Goal: Task Accomplishment & Management: Use online tool/utility

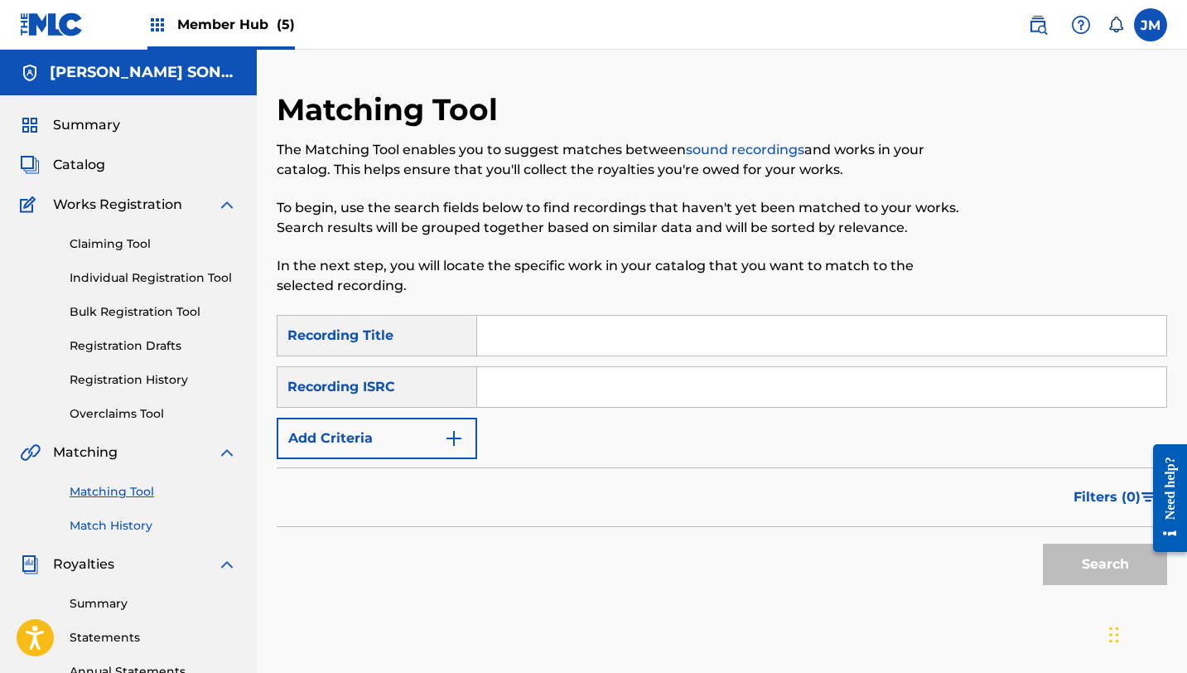
click at [116, 527] on link "Match History" at bounding box center [153, 525] width 167 height 17
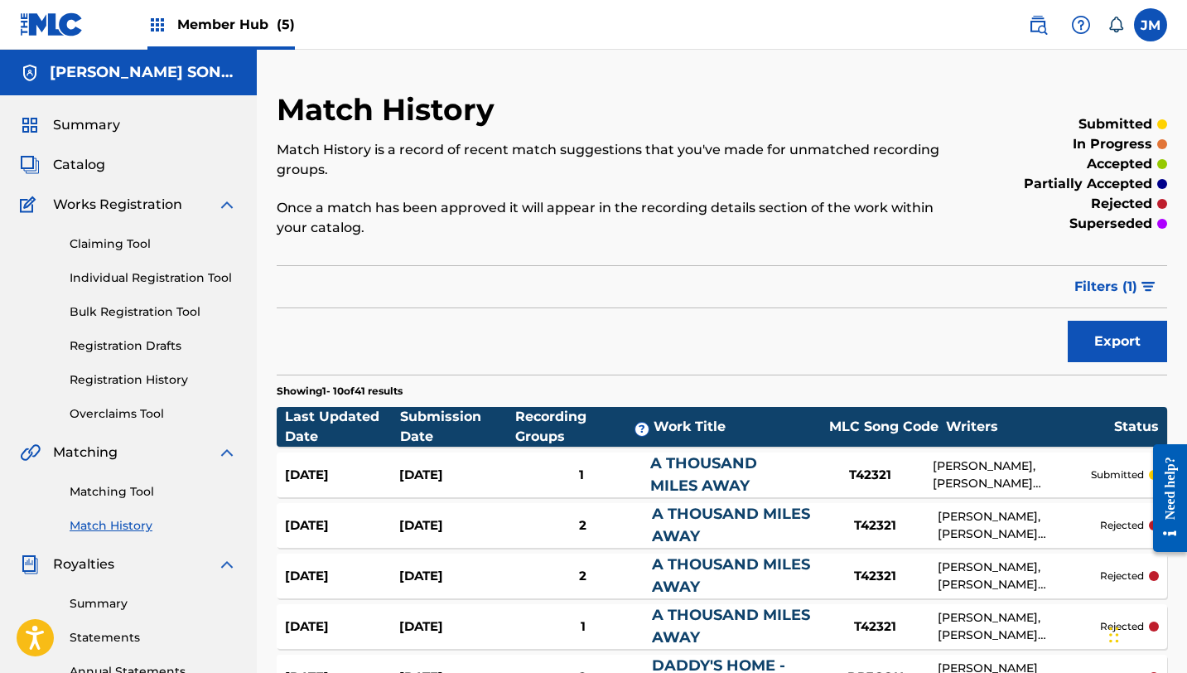
click at [716, 467] on link "A THOUSAND MILES AWAY" at bounding box center [704, 474] width 107 height 41
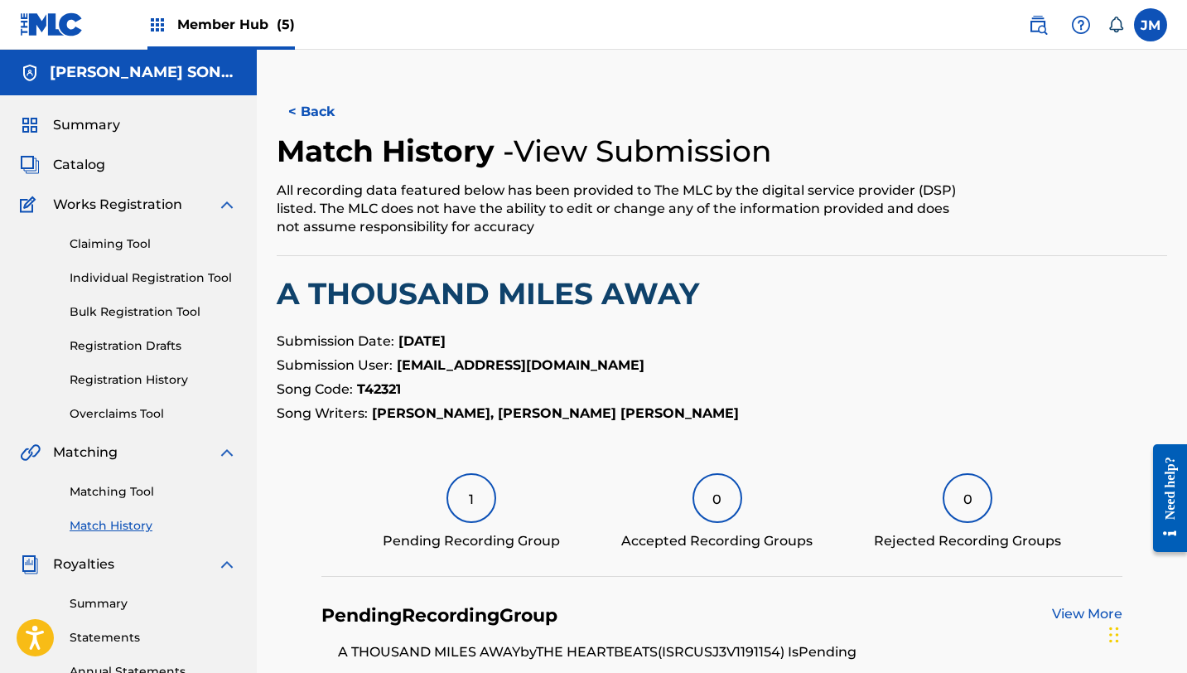
click at [399, 391] on strong "T42321" at bounding box center [379, 389] width 44 height 16
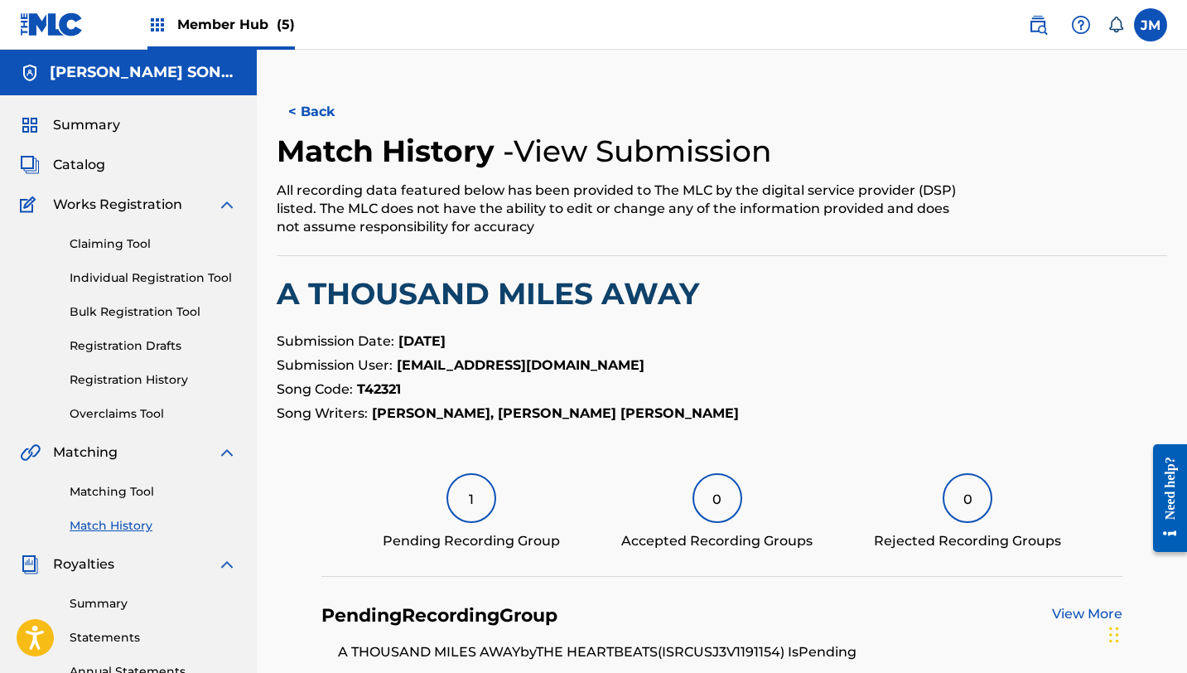
click at [360, 389] on strong "T42321" at bounding box center [379, 389] width 44 height 16
drag, startPoint x: 360, startPoint y: 389, endPoint x: 375, endPoint y: 389, distance: 15.7
click at [375, 389] on strong "T42321" at bounding box center [379, 389] width 44 height 16
copy strong "T42321"
click at [675, 398] on p "Song Code: T42321" at bounding box center [722, 390] width 891 height 20
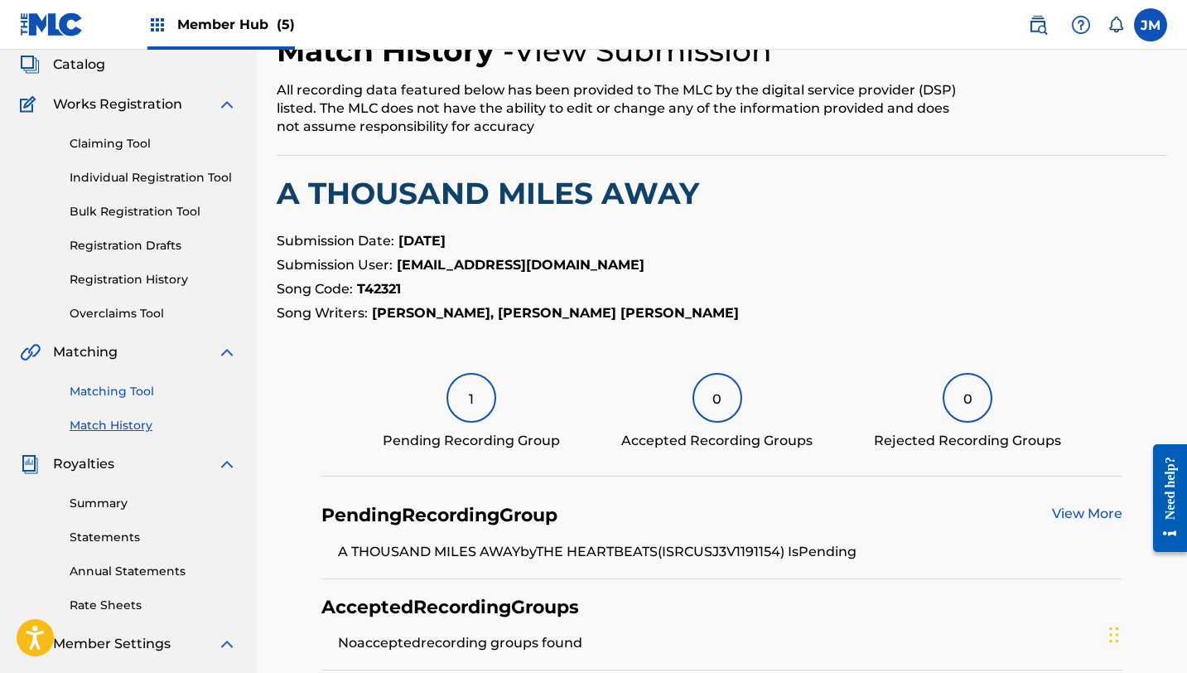
scroll to position [99, 0]
click at [140, 394] on link "Matching Tool" at bounding box center [153, 392] width 167 height 17
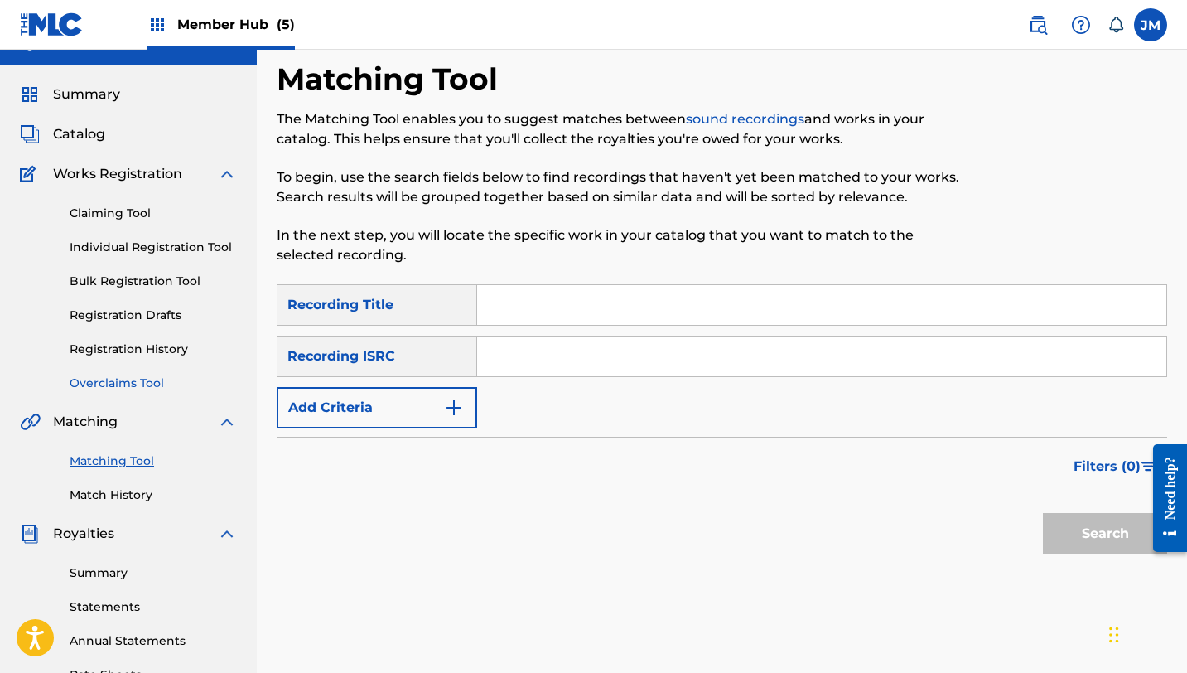
scroll to position [33, 0]
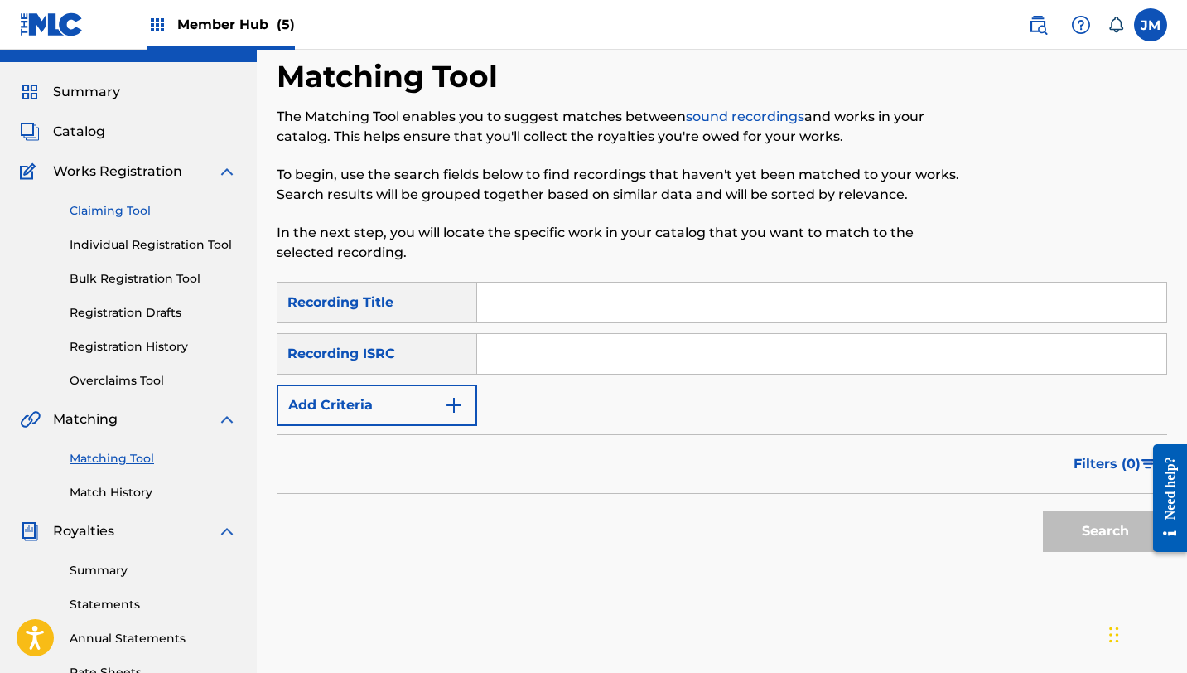
click at [134, 212] on link "Claiming Tool" at bounding box center [153, 210] width 167 height 17
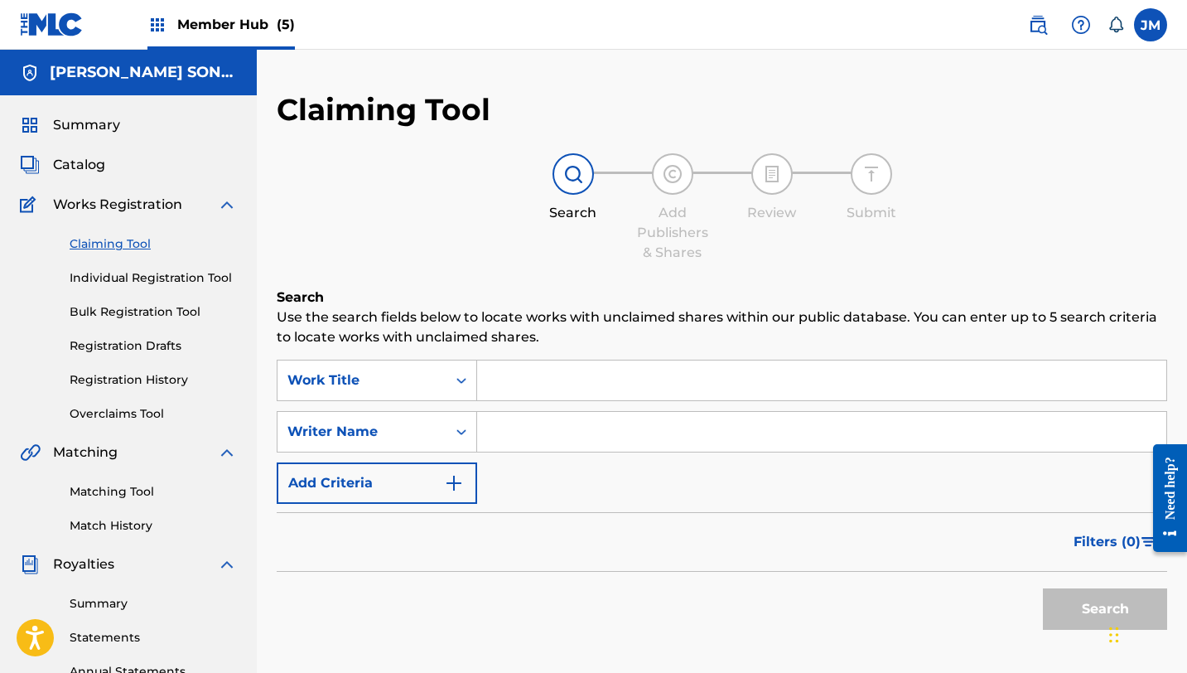
click at [543, 388] on input "Search Form" at bounding box center [821, 380] width 689 height 40
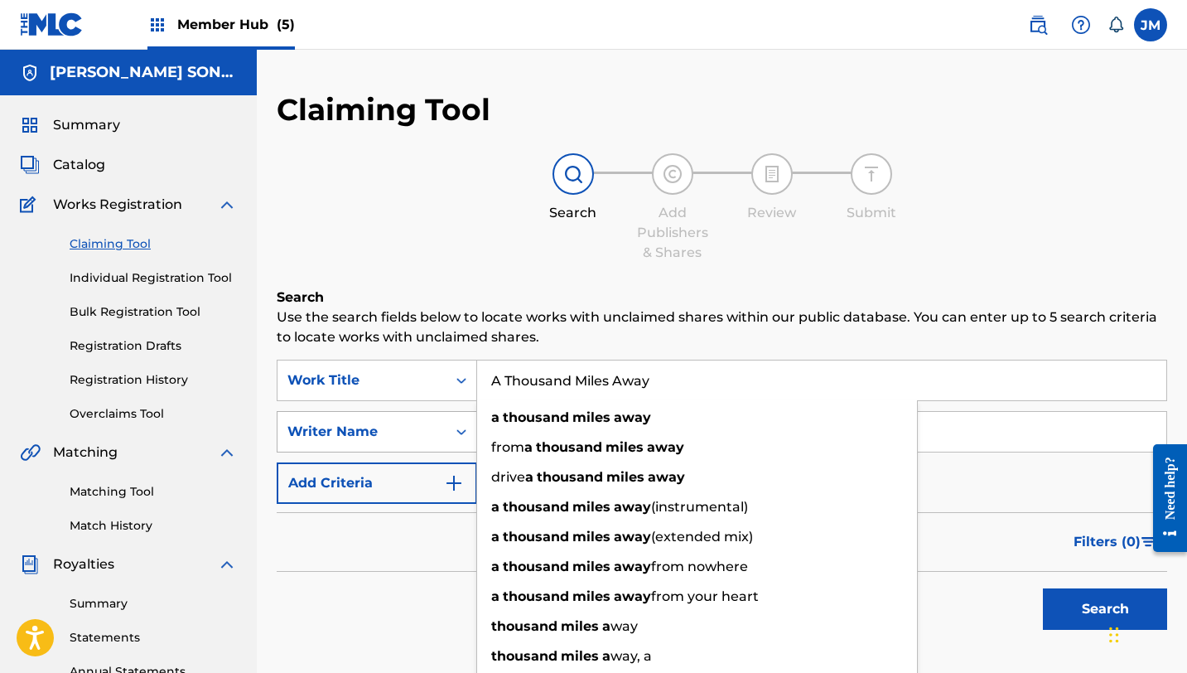
type input "A Thousand Miles Away"
click at [462, 428] on div "Writer Name" at bounding box center [377, 431] width 201 height 41
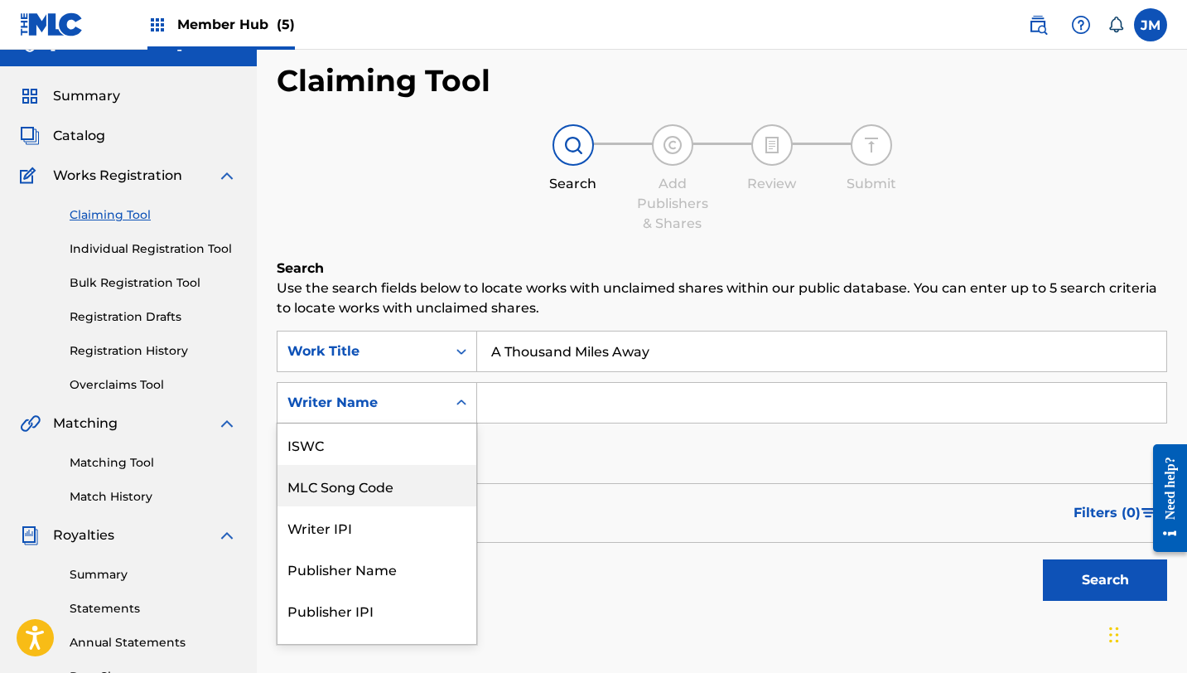
scroll to position [41, 0]
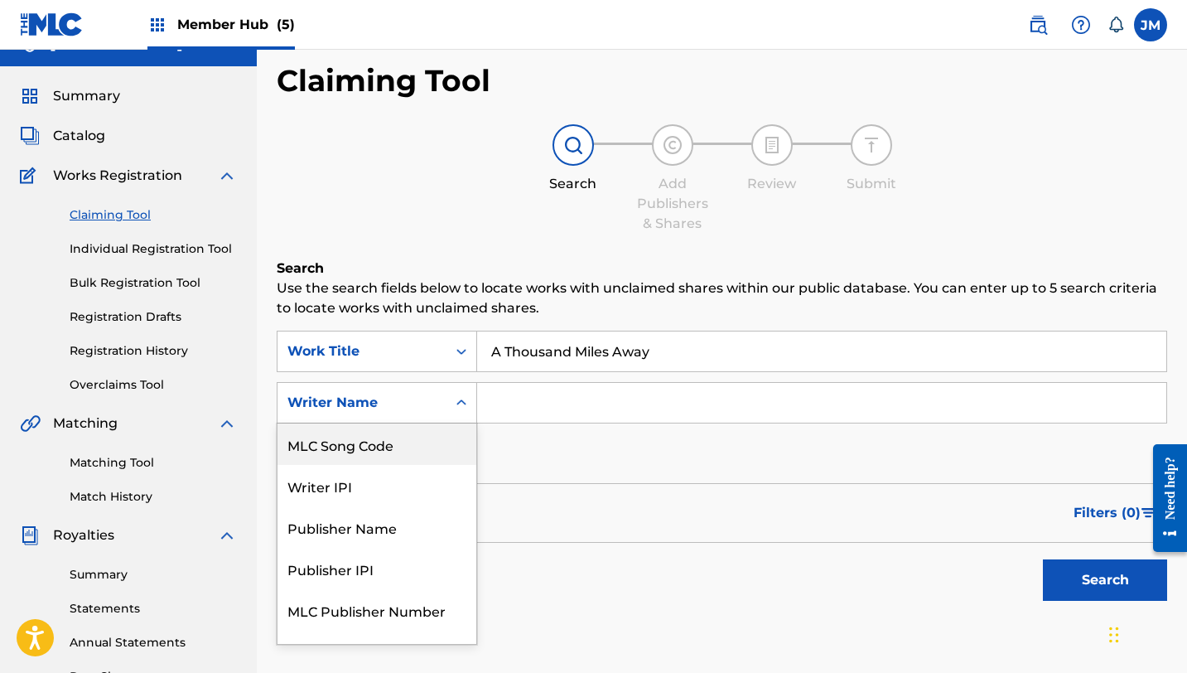
click at [389, 450] on div "MLC Song Code" at bounding box center [377, 443] width 199 height 41
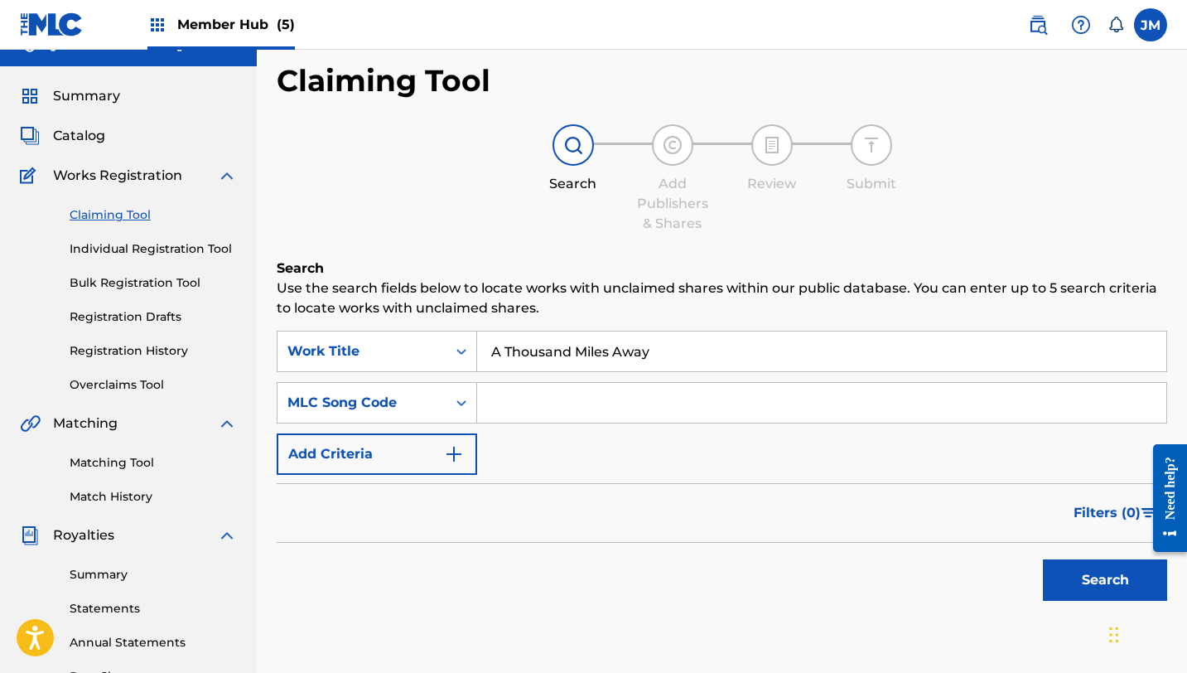
click at [515, 397] on input "Search Form" at bounding box center [821, 403] width 689 height 40
paste input "T42321"
type input "T42321"
click at [1095, 599] on button "Search" at bounding box center [1105, 579] width 124 height 41
click at [535, 404] on input "T42321" at bounding box center [821, 403] width 689 height 40
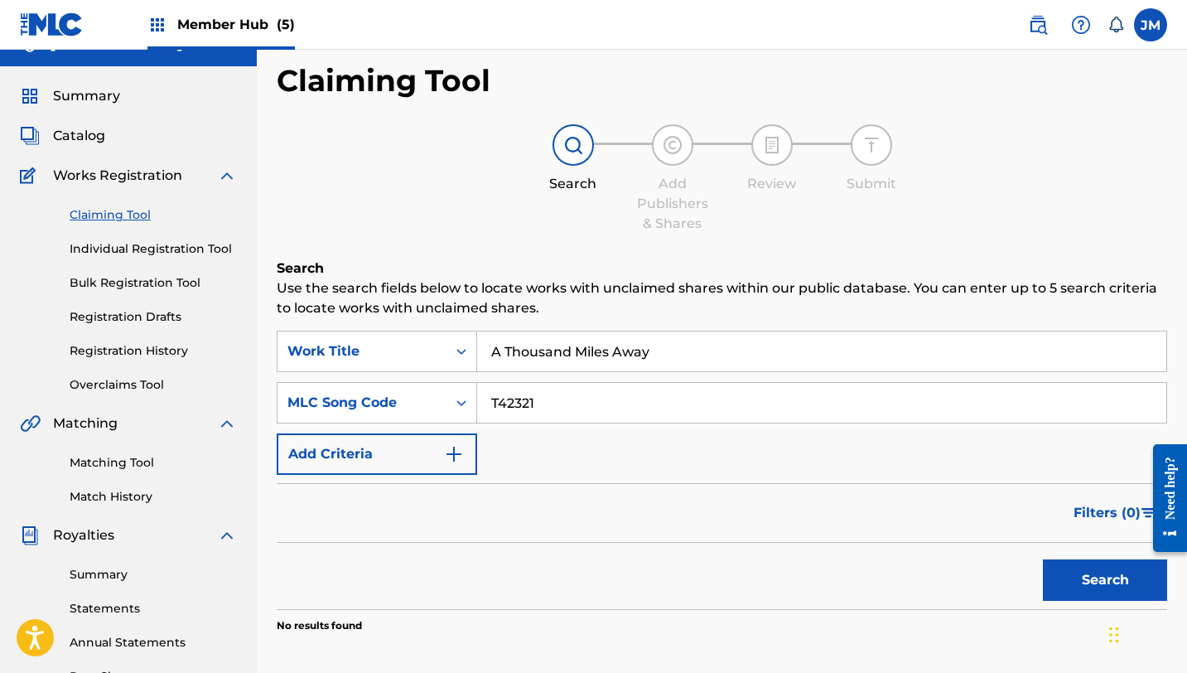
click at [535, 404] on input "T42321" at bounding box center [821, 403] width 689 height 40
click at [458, 409] on icon "Search Form" at bounding box center [461, 402] width 17 height 17
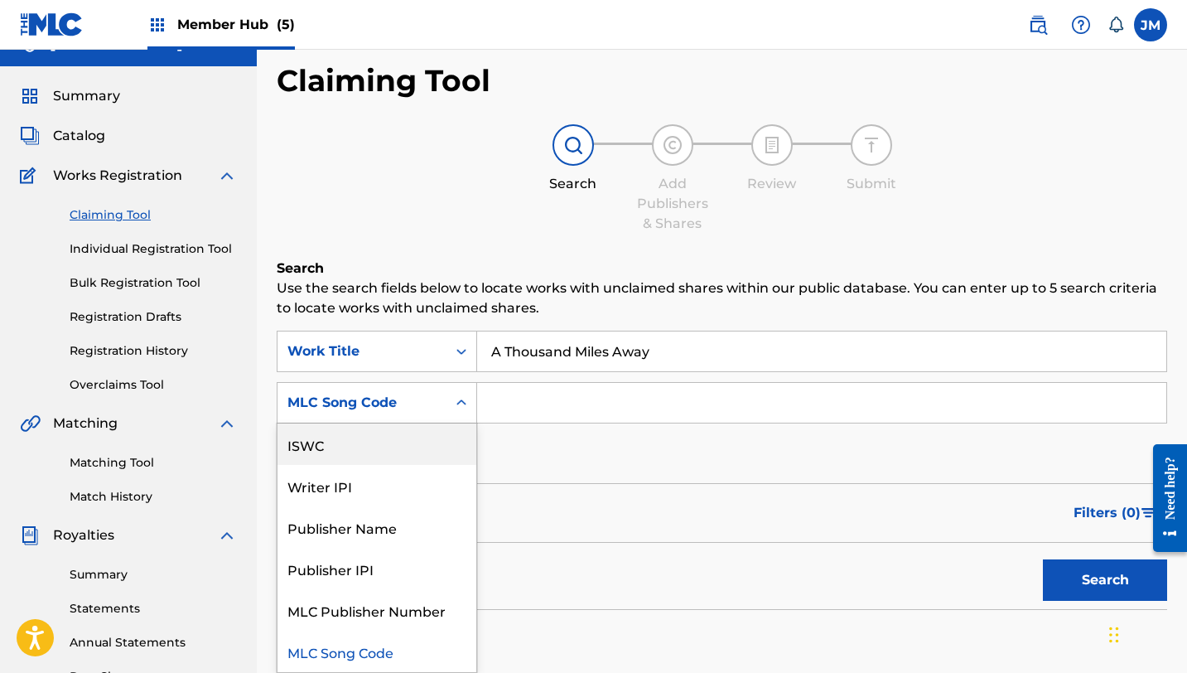
click at [389, 455] on div "ISWC" at bounding box center [377, 443] width 199 height 41
